Goal: Transaction & Acquisition: Purchase product/service

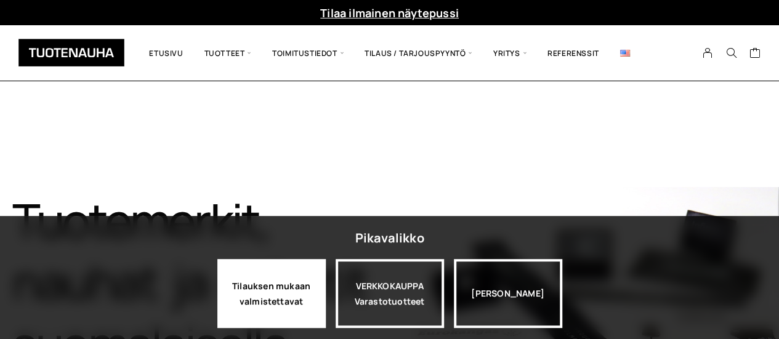
click at [302, 285] on div "Tilauksen mukaan valmistettavat" at bounding box center [271, 293] width 108 height 69
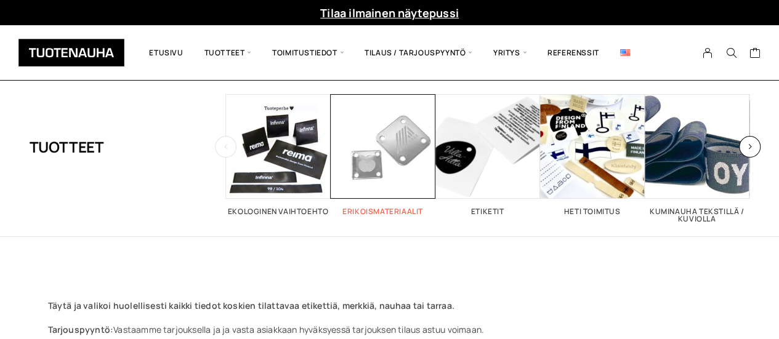
click at [371, 215] on h2 "Erikoismateriaalit 1" at bounding box center [383, 211] width 105 height 7
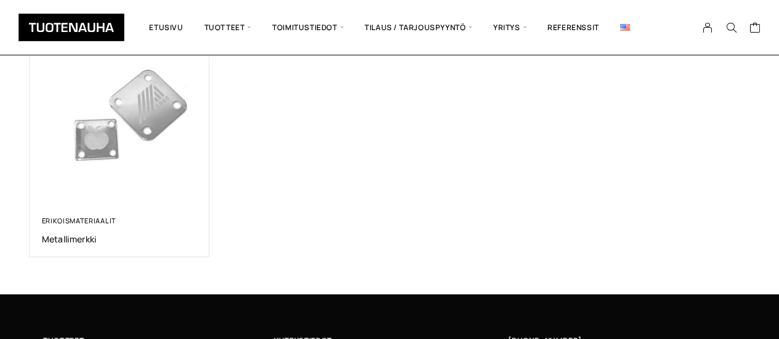
scroll to position [246, 0]
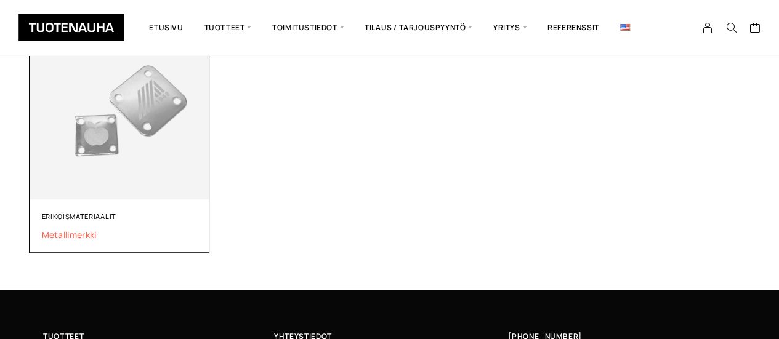
click at [85, 239] on span "Metallimerkki" at bounding box center [120, 235] width 156 height 12
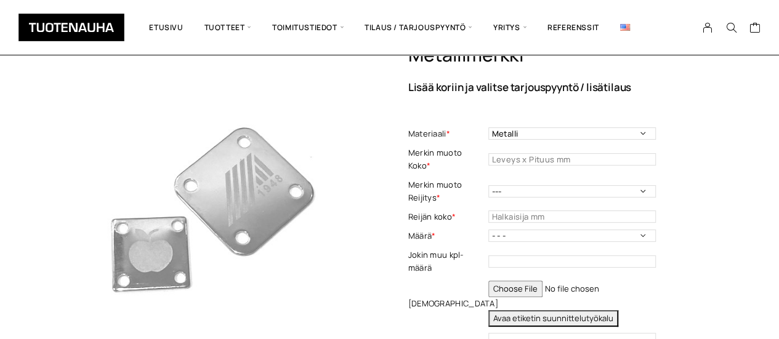
scroll to position [59, 0]
click at [540, 163] on input "text" at bounding box center [572, 159] width 168 height 12
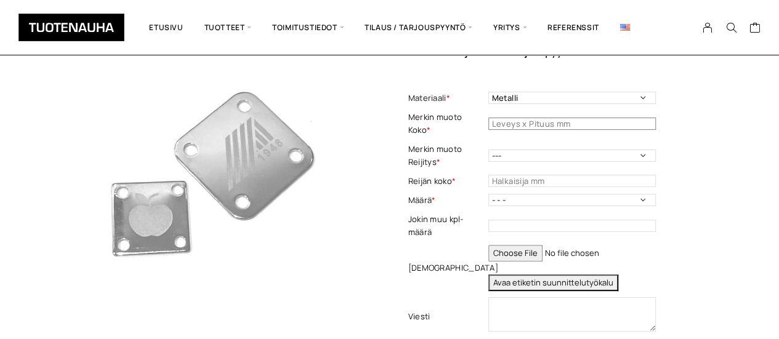
scroll to position [95, 0]
click at [489, 151] on select "--- Joka kulmaan Molemmille sivuille yksi reijitys (keskelle) Ylä- ja alaosaan …" at bounding box center [572, 155] width 168 height 12
click at [441, 237] on label "Jokin muu kpl-määrä" at bounding box center [446, 226] width 77 height 26
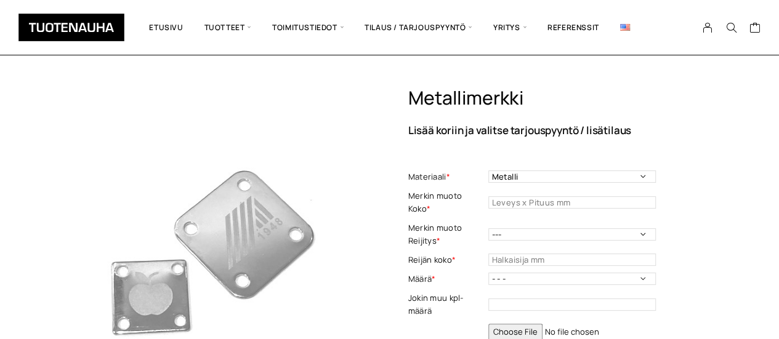
scroll to position [0, 0]
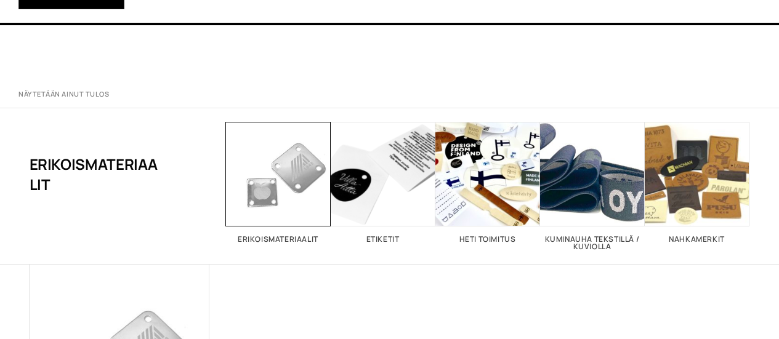
scroll to position [246, 0]
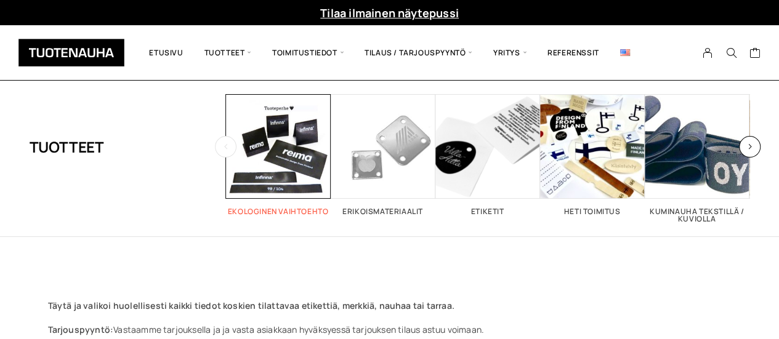
click at [296, 201] on link "Ekologinen vaihtoehto 5" at bounding box center [278, 154] width 105 height 121
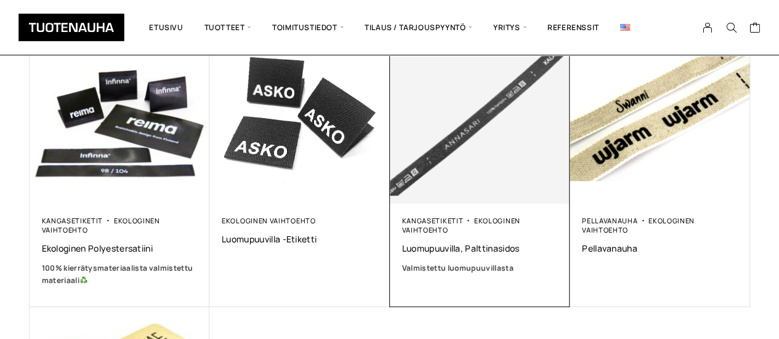
scroll to position [237, 0]
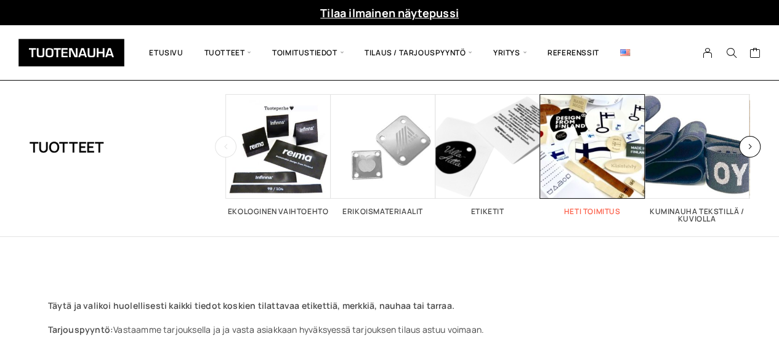
click at [571, 213] on h2 "Heti toimitus 52" at bounding box center [592, 211] width 105 height 7
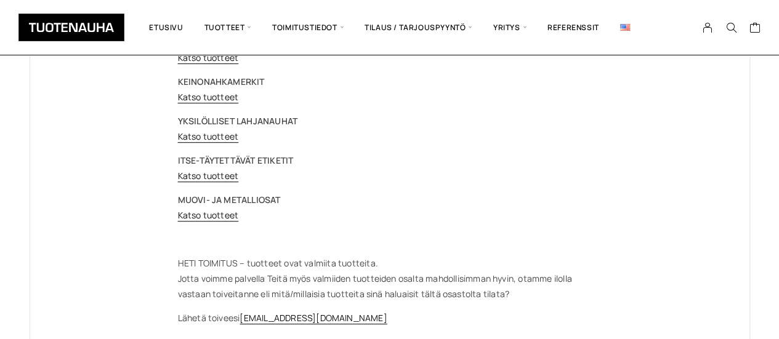
scroll to position [294, 0]
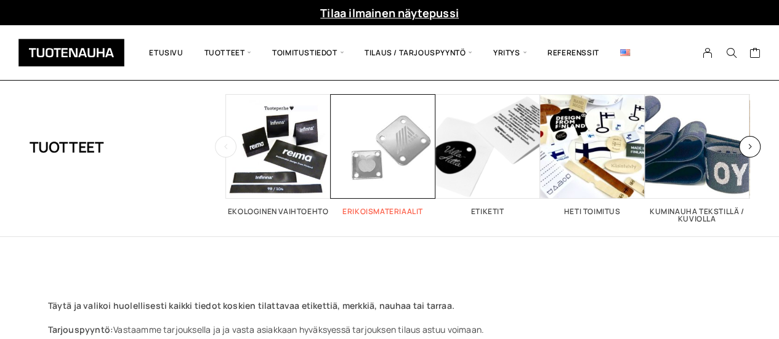
click at [389, 206] on link "Erikoismateriaalit 1" at bounding box center [383, 154] width 105 height 121
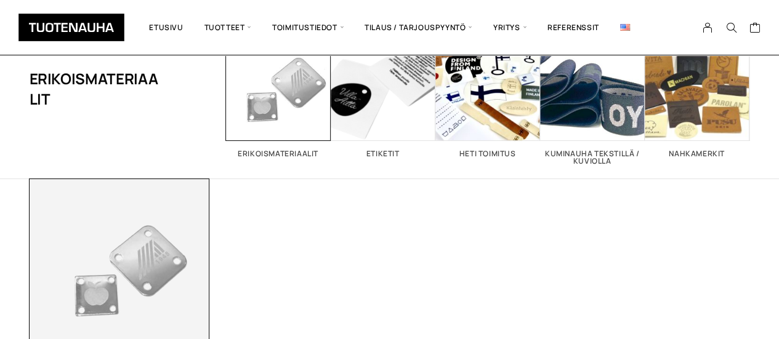
scroll to position [86, 0]
click at [105, 296] on img at bounding box center [120, 269] width 180 height 180
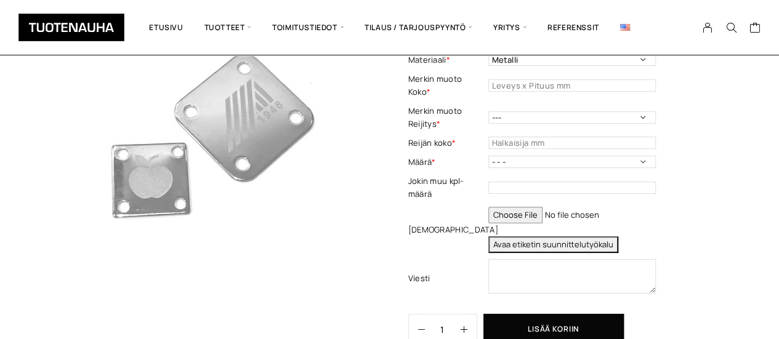
scroll to position [133, 0]
click at [505, 157] on select "- - - 50 kpl 100 kpl 200 kpl 300 kpl 400 kpl" at bounding box center [572, 161] width 168 height 12
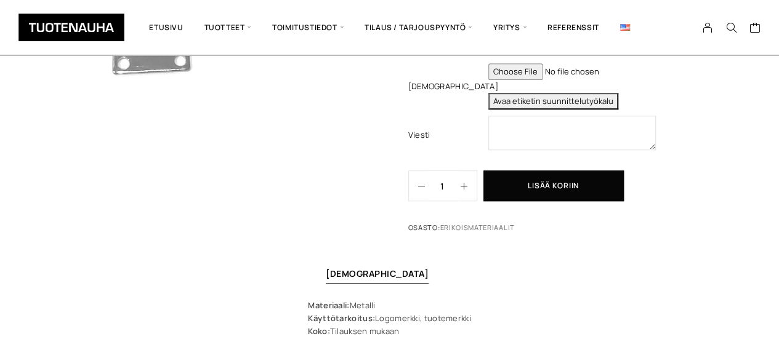
scroll to position [266, 0]
